Goal: Find specific fact: Find specific fact

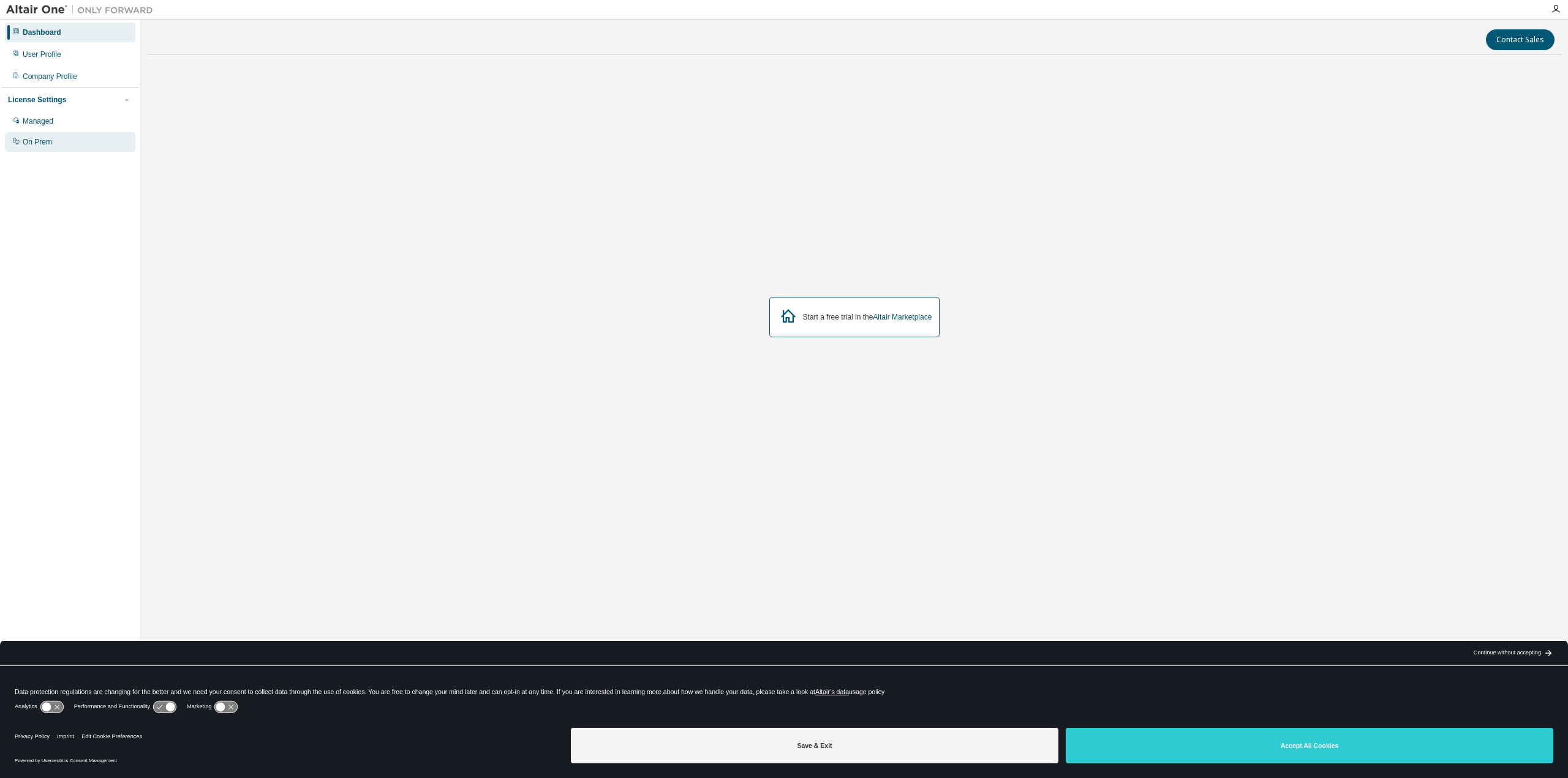
click at [36, 144] on div "On Prem" at bounding box center [37, 142] width 30 height 10
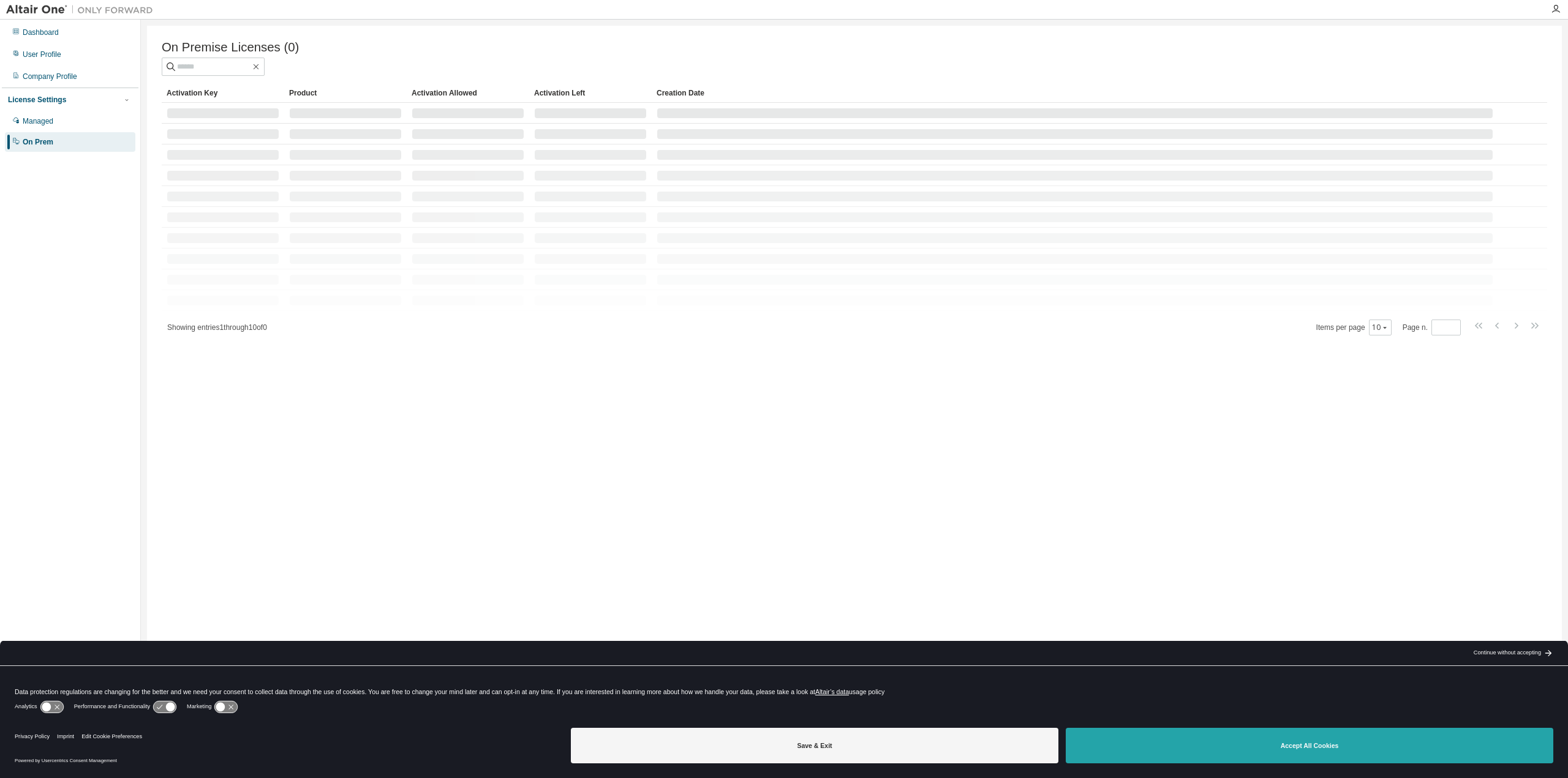
click at [1338, 744] on button "Accept All Cookies" at bounding box center [1309, 746] width 488 height 35
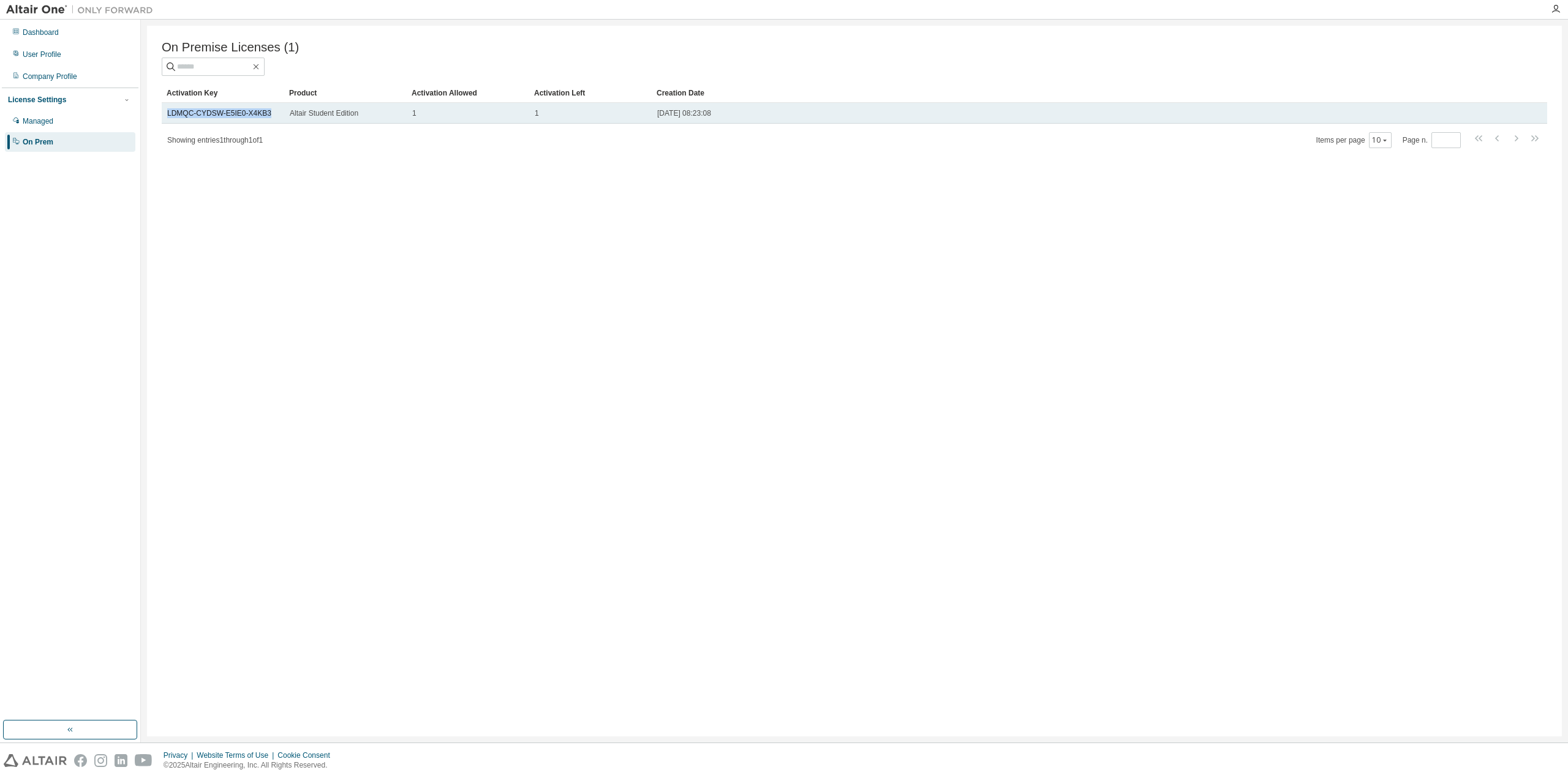
drag, startPoint x: 271, startPoint y: 115, endPoint x: 165, endPoint y: 117, distance: 106.0
click at [165, 117] on td "LDMQC-CYDSW-E5IE0-X4KB3" at bounding box center [223, 113] width 123 height 21
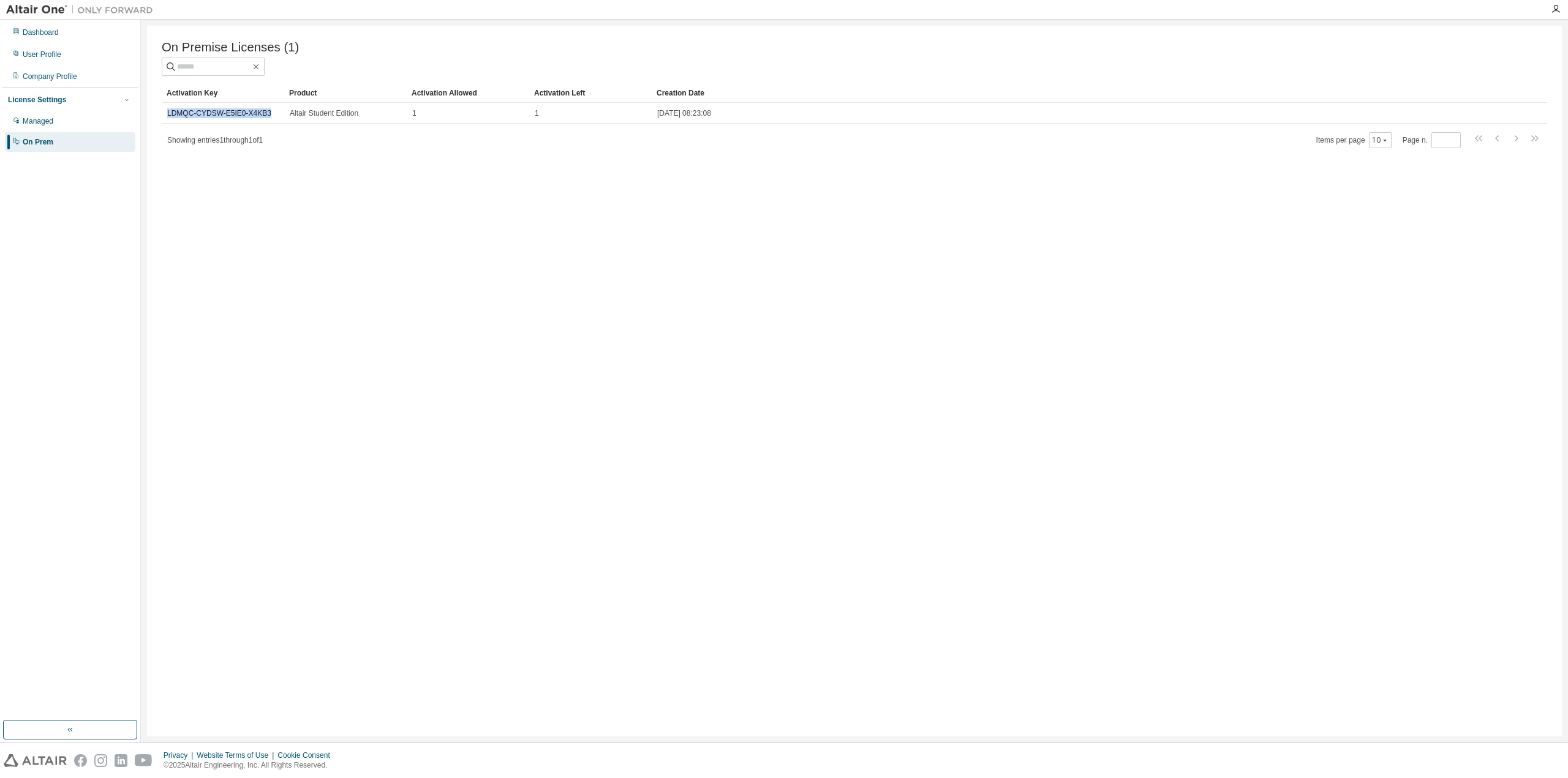
copy link "LDMQC-CYDSW-E5IE0-X4KB3"
